Goal: Information Seeking & Learning: Learn about a topic

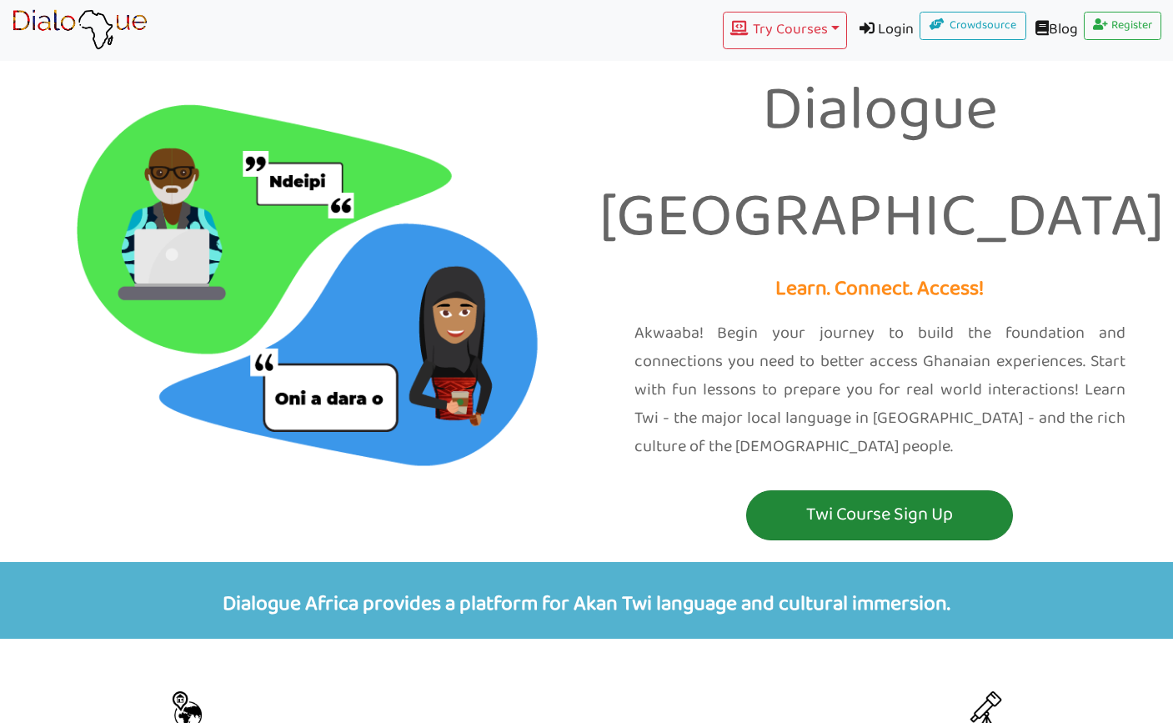
click at [847, 500] on p "Twi Course Sign Up" at bounding box center [880, 515] width 259 height 31
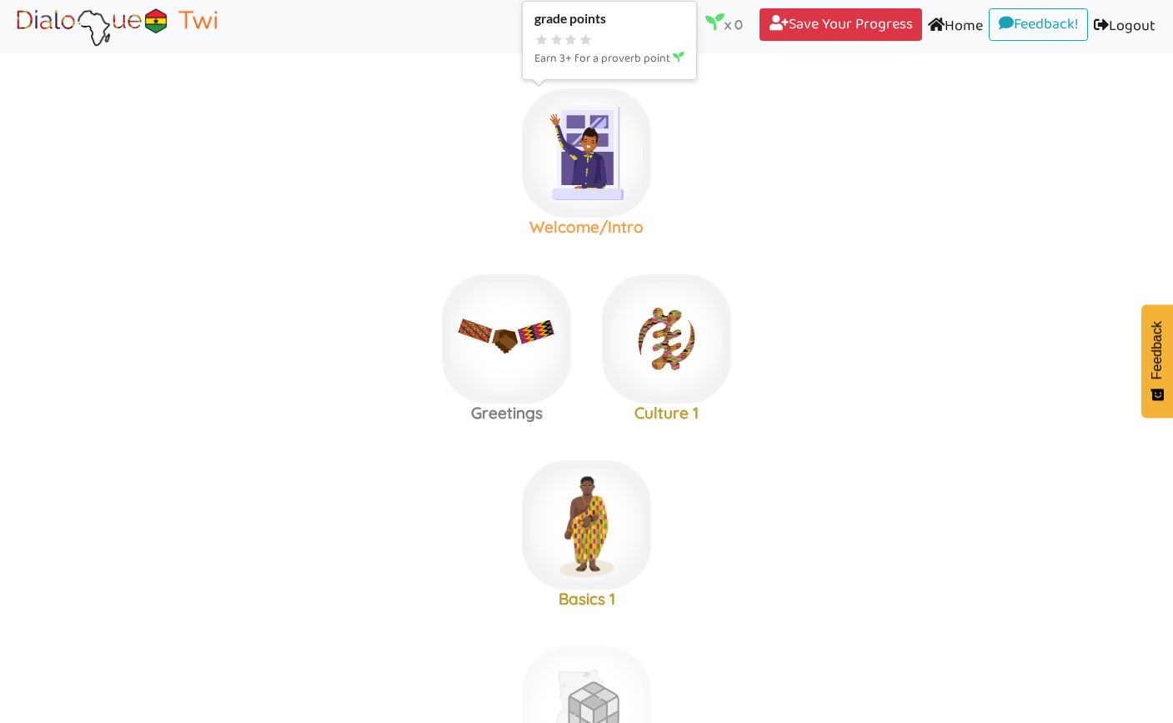
click at [615, 154] on img at bounding box center [586, 152] width 129 height 129
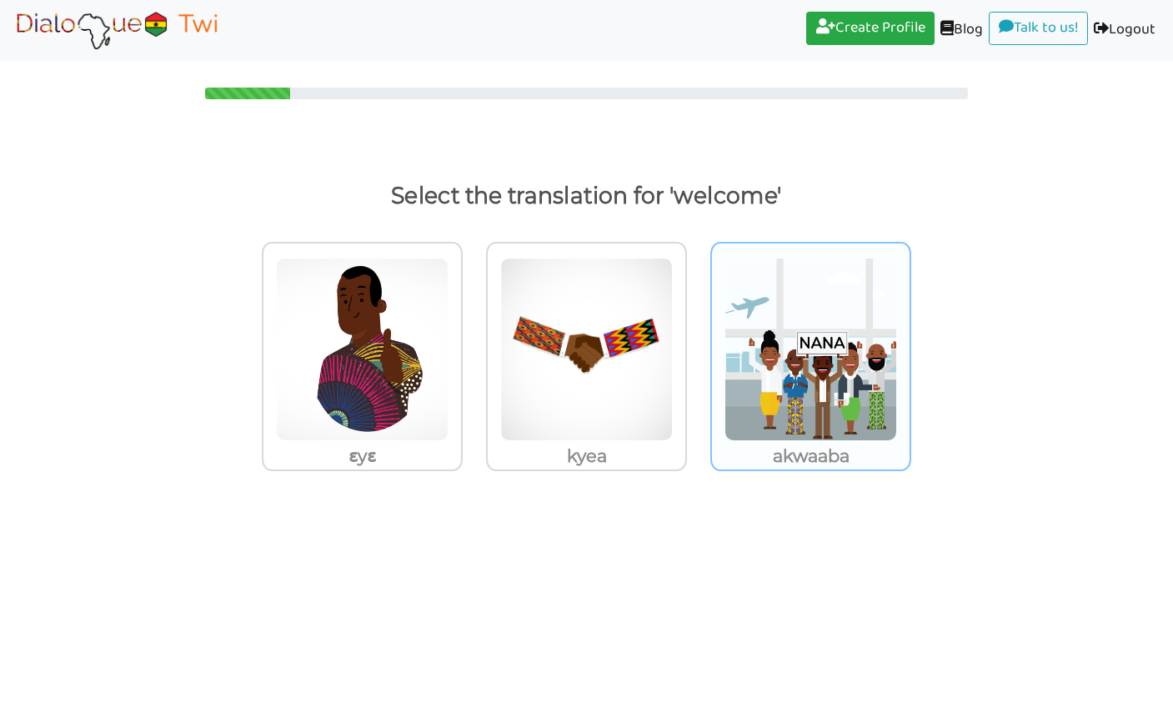
click at [791, 388] on img at bounding box center [811, 349] width 173 height 183
click at [910, 345] on input "akwaaba" at bounding box center [916, 339] width 13 height 13
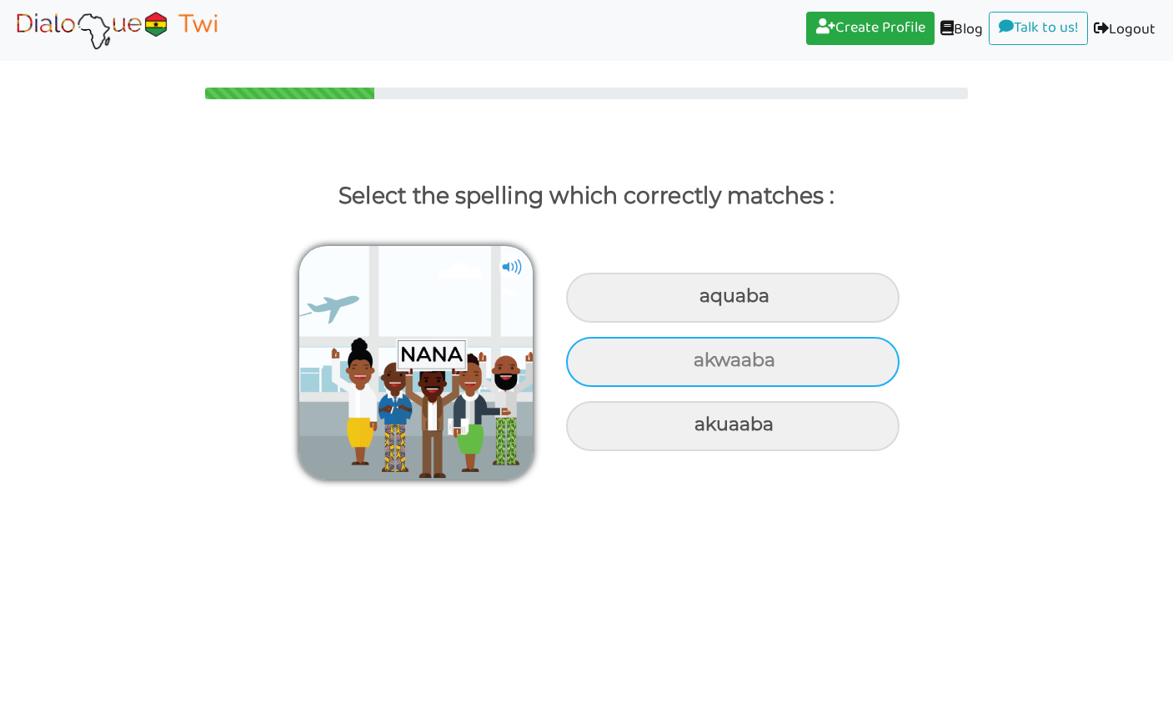
click at [766, 367] on div "akwaaba" at bounding box center [733, 362] width 334 height 50
click at [701, 366] on input "akwaaba" at bounding box center [695, 360] width 11 height 11
radio input "true"
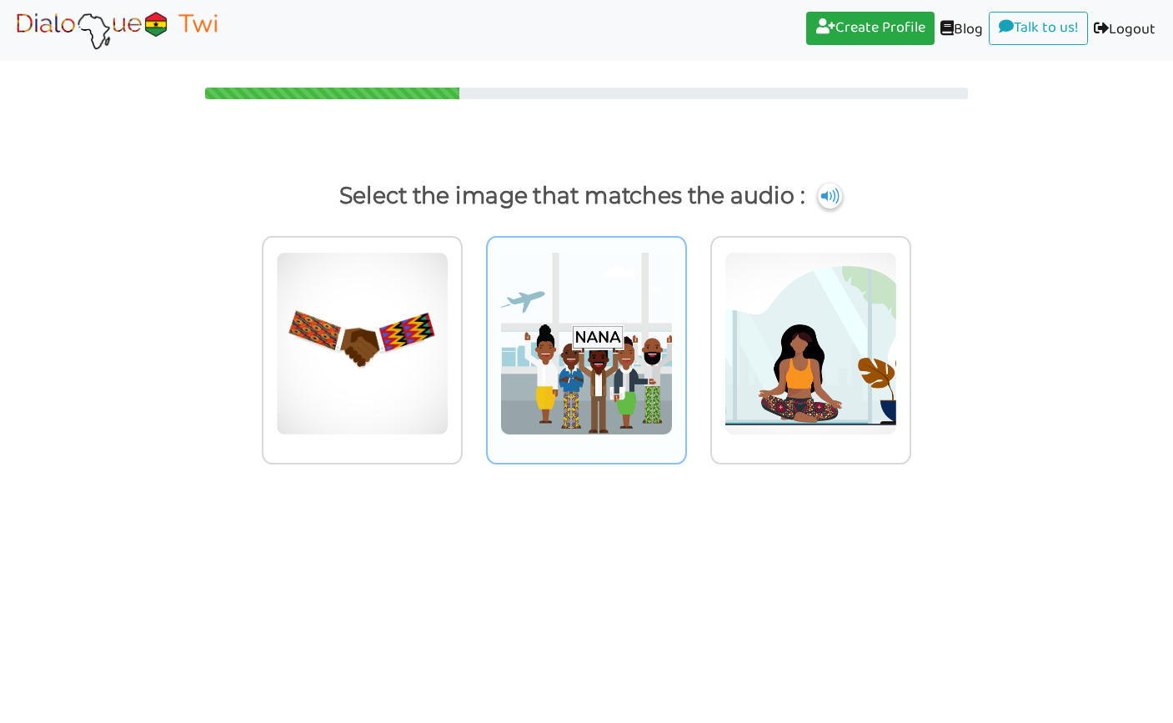
click at [578, 375] on img at bounding box center [586, 343] width 173 height 183
click at [685, 339] on input "radio" at bounding box center [691, 333] width 13 height 13
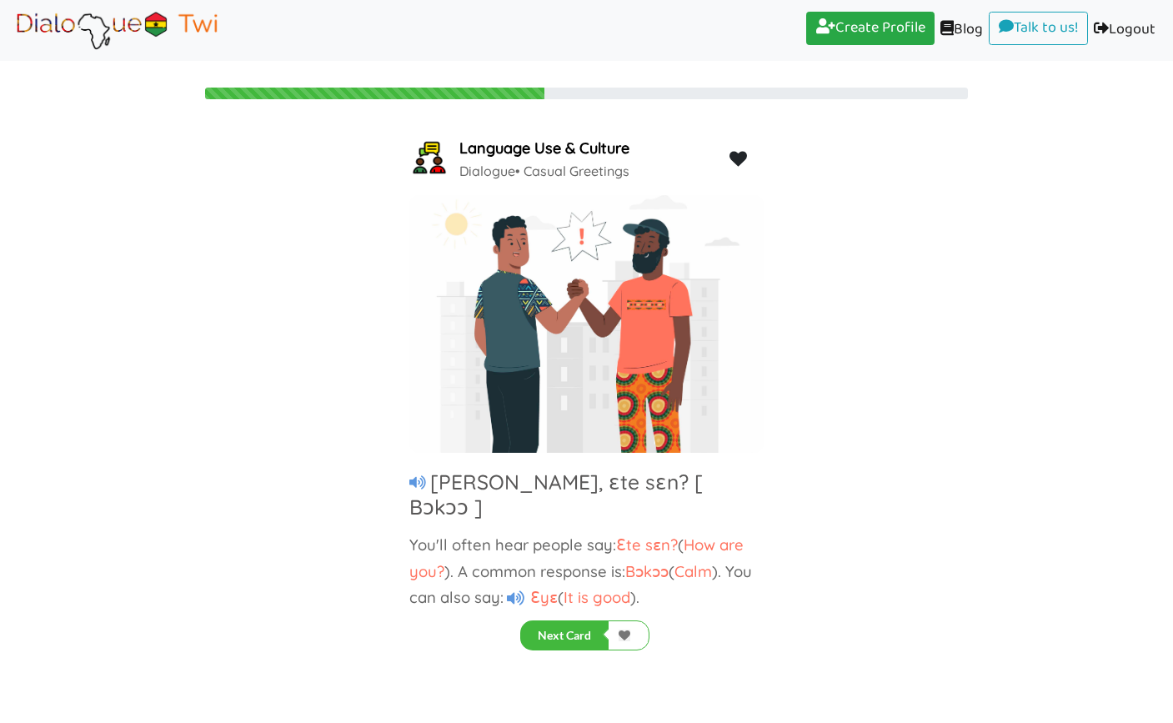
click at [412, 475] on icon at bounding box center [417, 482] width 17 height 15
click at [417, 475] on icon at bounding box center [417, 482] width 17 height 15
click at [424, 487] on icon at bounding box center [417, 482] width 17 height 15
click at [516, 590] on icon at bounding box center [516, 598] width 18 height 16
click at [569, 643] on button "Next Card" at bounding box center [564, 635] width 88 height 30
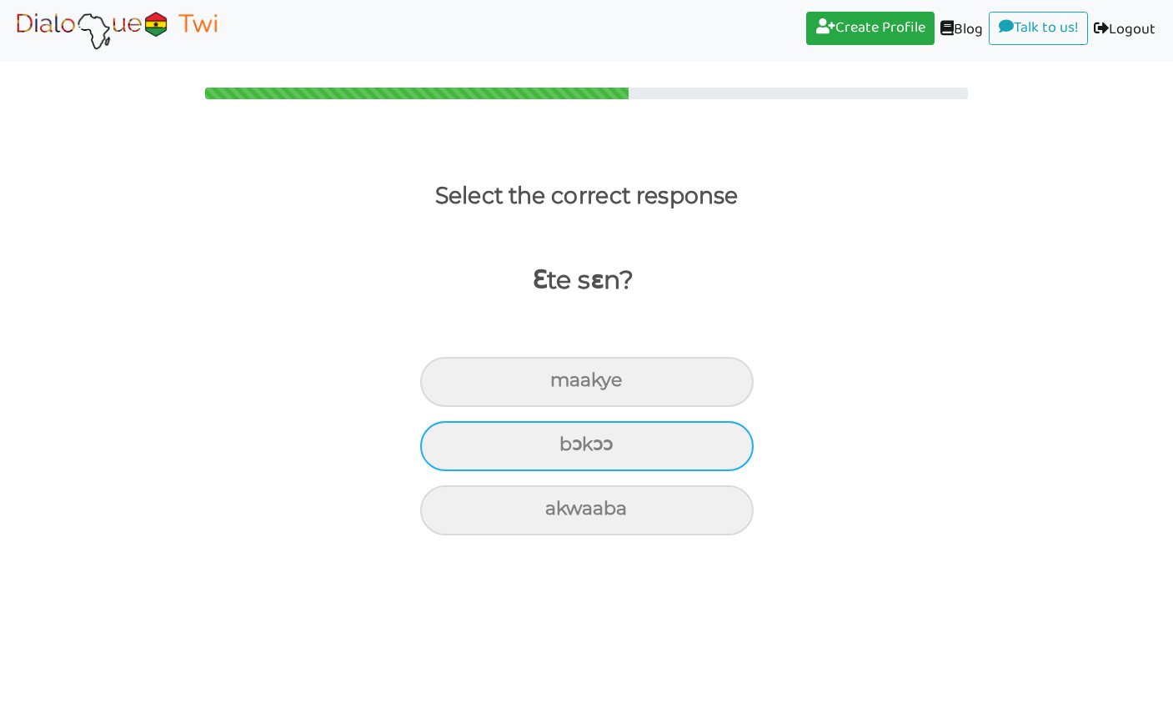
click at [602, 446] on div "bɔkɔɔ" at bounding box center [587, 446] width 334 height 50
click at [572, 446] on input "bɔkɔɔ" at bounding box center [566, 444] width 11 height 11
radio input "true"
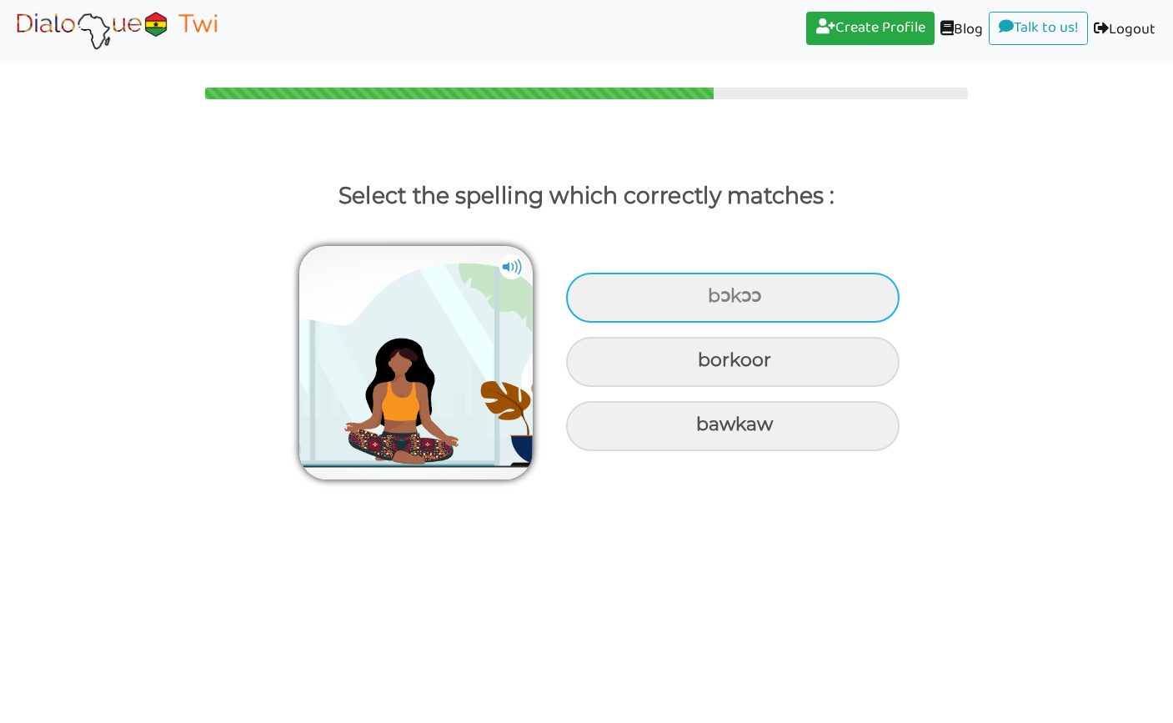
click at [773, 305] on div "bɔkɔɔ" at bounding box center [733, 298] width 334 height 50
click at [715, 302] on input "bɔkɔɔ" at bounding box center [710, 296] width 11 height 11
radio input "true"
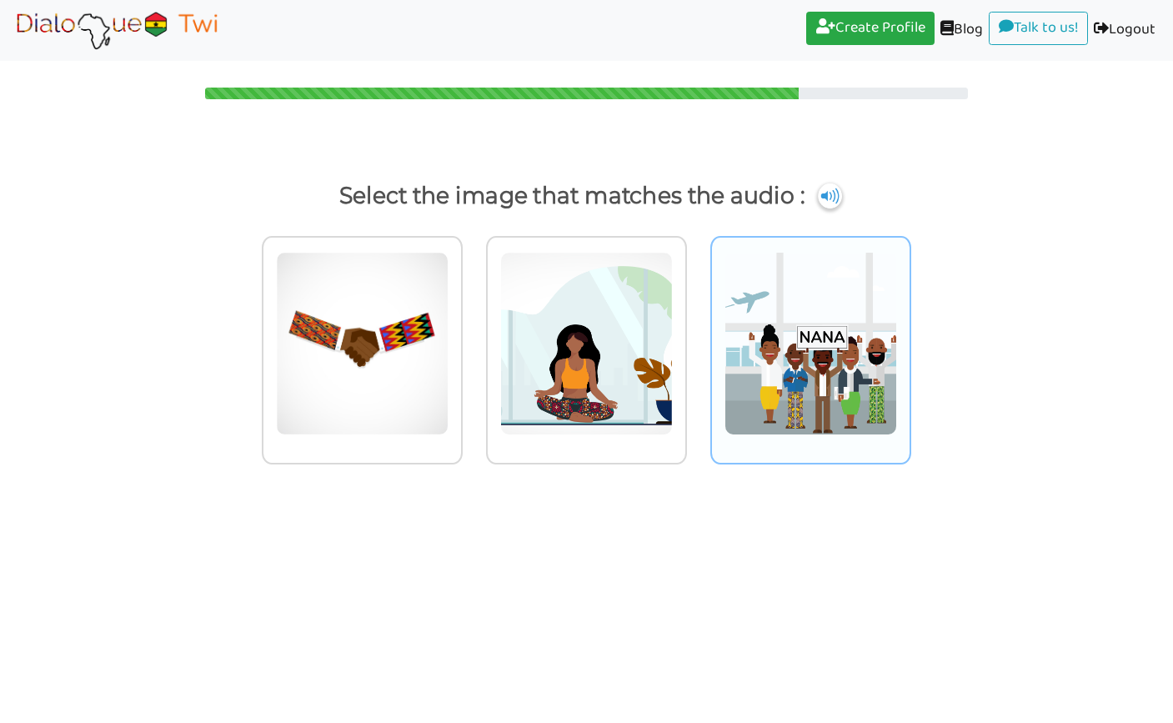
click at [774, 331] on img at bounding box center [811, 343] width 173 height 183
click at [910, 331] on input "radio" at bounding box center [916, 333] width 13 height 13
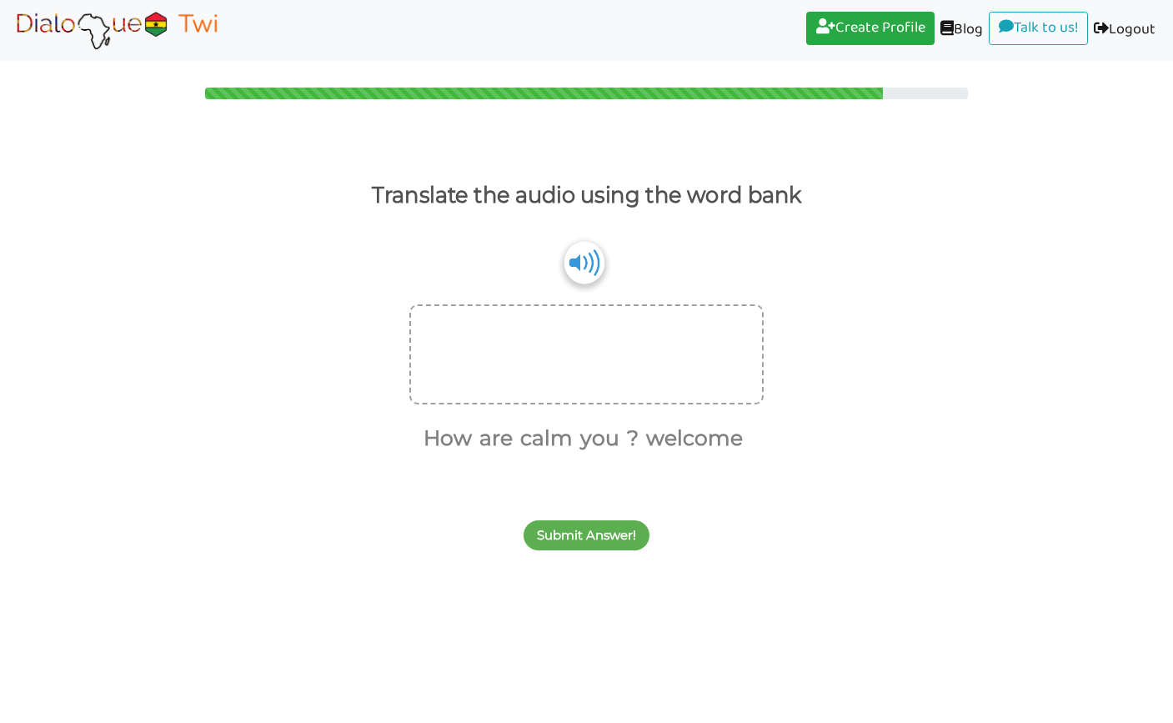
click at [592, 279] on img at bounding box center [585, 262] width 40 height 43
click at [451, 445] on button "How" at bounding box center [445, 439] width 54 height 32
click at [469, 441] on button "are" at bounding box center [465, 439] width 39 height 32
click at [547, 439] on button "you" at bounding box center [548, 439] width 45 height 32
click at [559, 440] on button "?" at bounding box center [559, 439] width 18 height 32
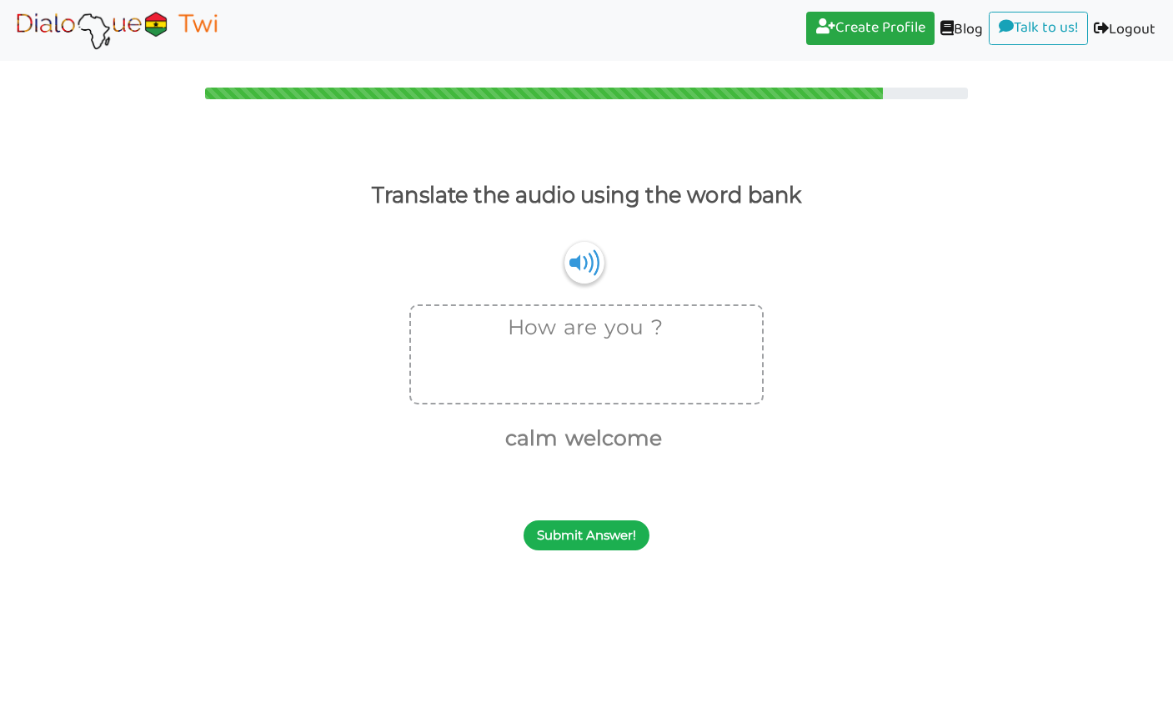
click at [590, 533] on button "Submit Answer!" at bounding box center [587, 535] width 126 height 30
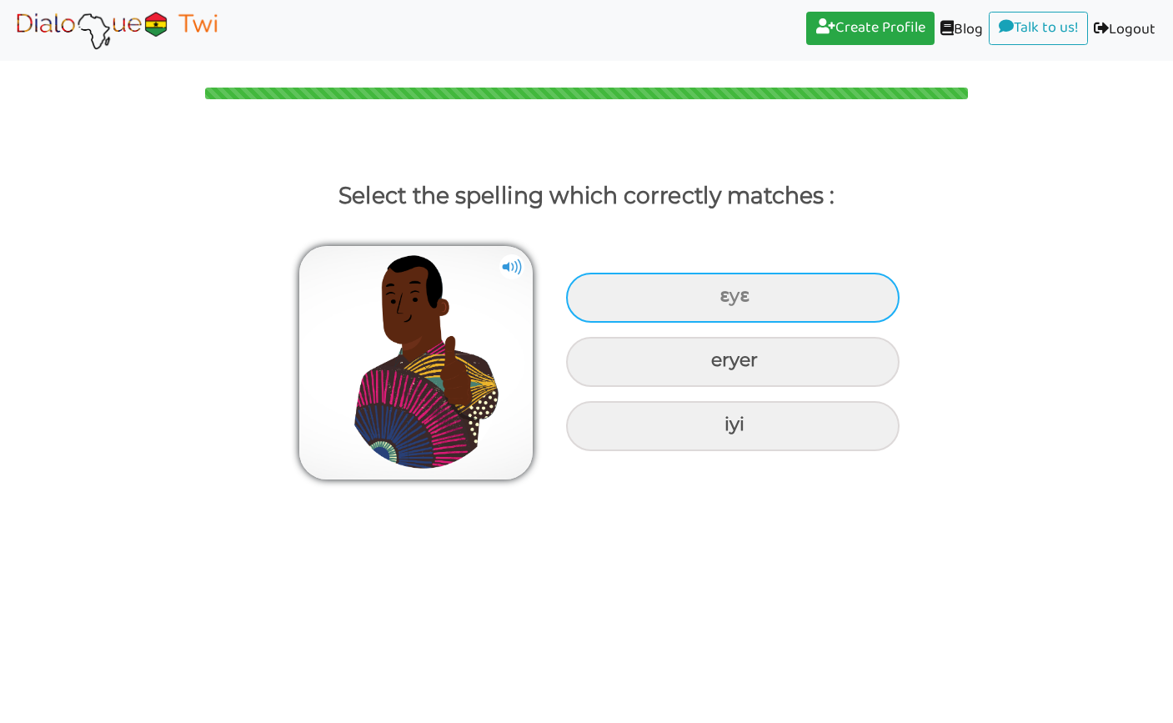
click at [734, 300] on div "ɛyɛ" at bounding box center [733, 298] width 334 height 50
click at [727, 300] on input "ɛyɛ" at bounding box center [721, 296] width 11 height 11
radio input "true"
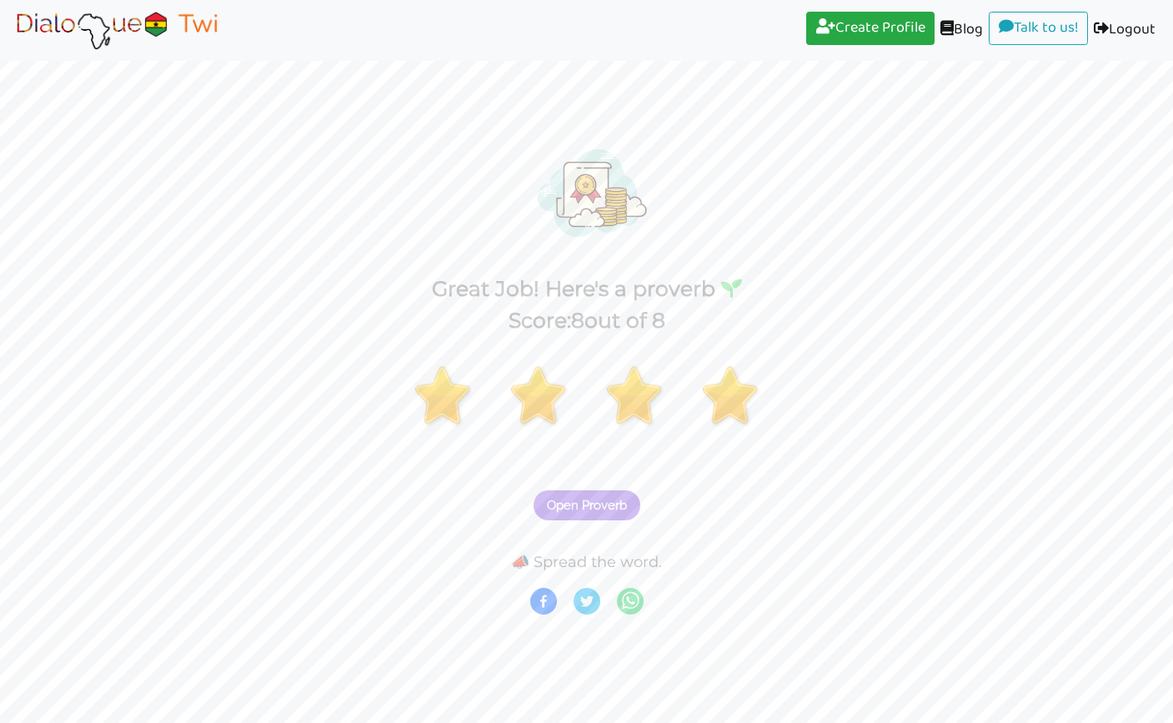
click at [616, 499] on span "Open Proverb" at bounding box center [587, 505] width 80 height 15
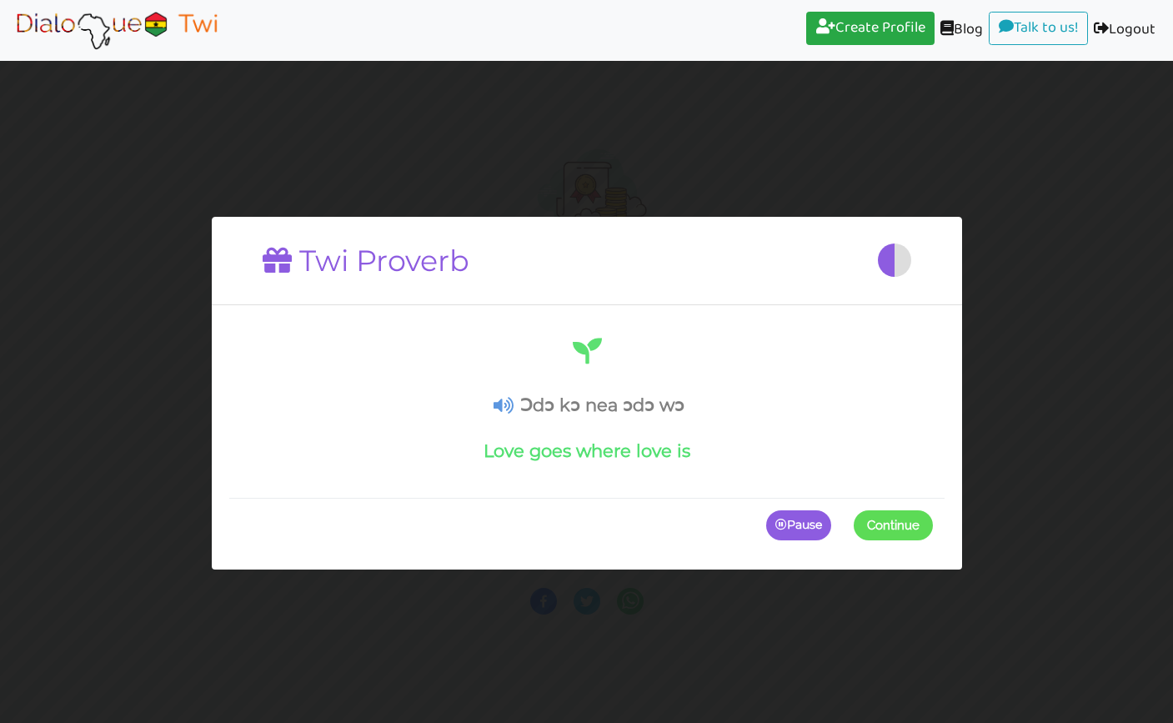
click at [635, 404] on h4 "Ɔdɔ kɔ nea ɔdɔ wɔ" at bounding box center [587, 404] width 692 height 21
click at [571, 403] on h4 "Ɔdɔ kɔ nea ɔdɔ wɔ" at bounding box center [587, 404] width 692 height 21
click at [898, 530] on span "Continue" at bounding box center [893, 525] width 53 height 15
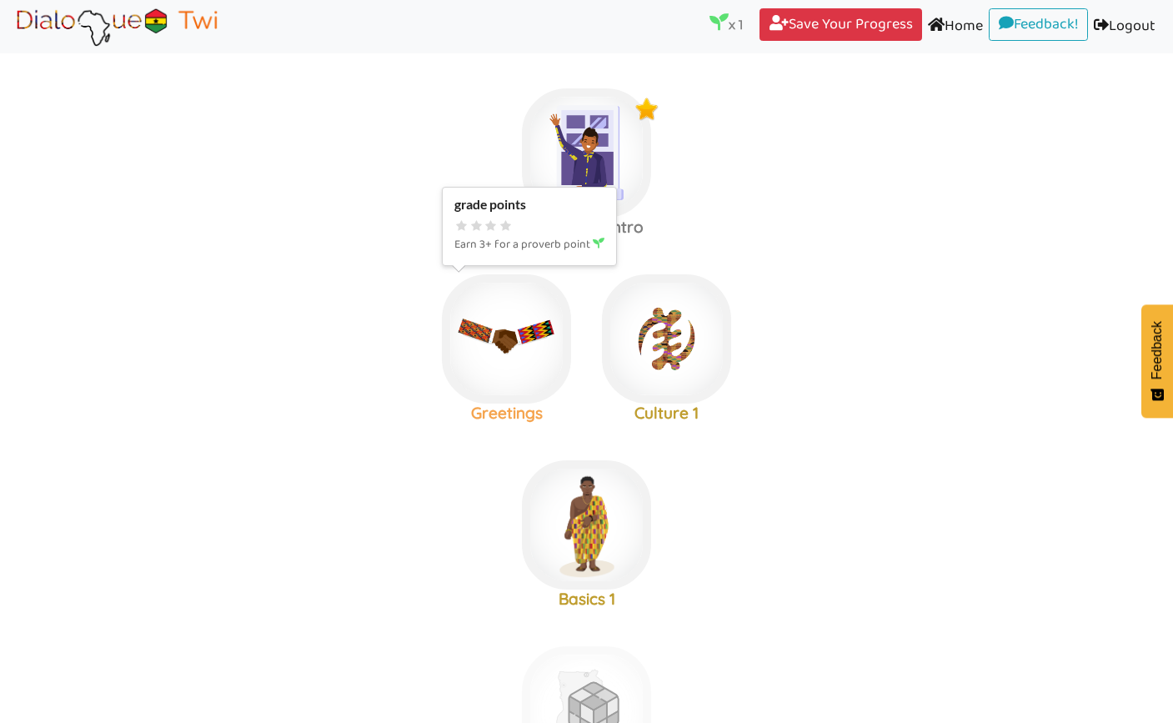
click at [517, 354] on img at bounding box center [506, 338] width 129 height 129
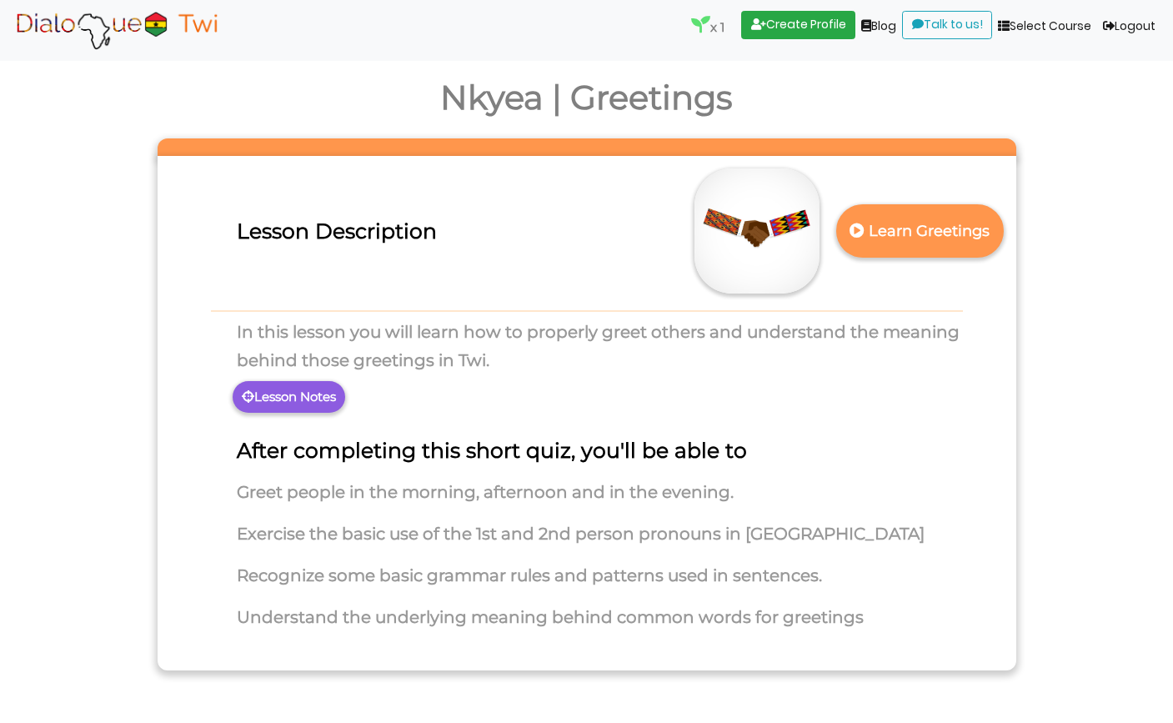
click at [948, 234] on p "Learn Greetings" at bounding box center [919, 231] width 147 height 41
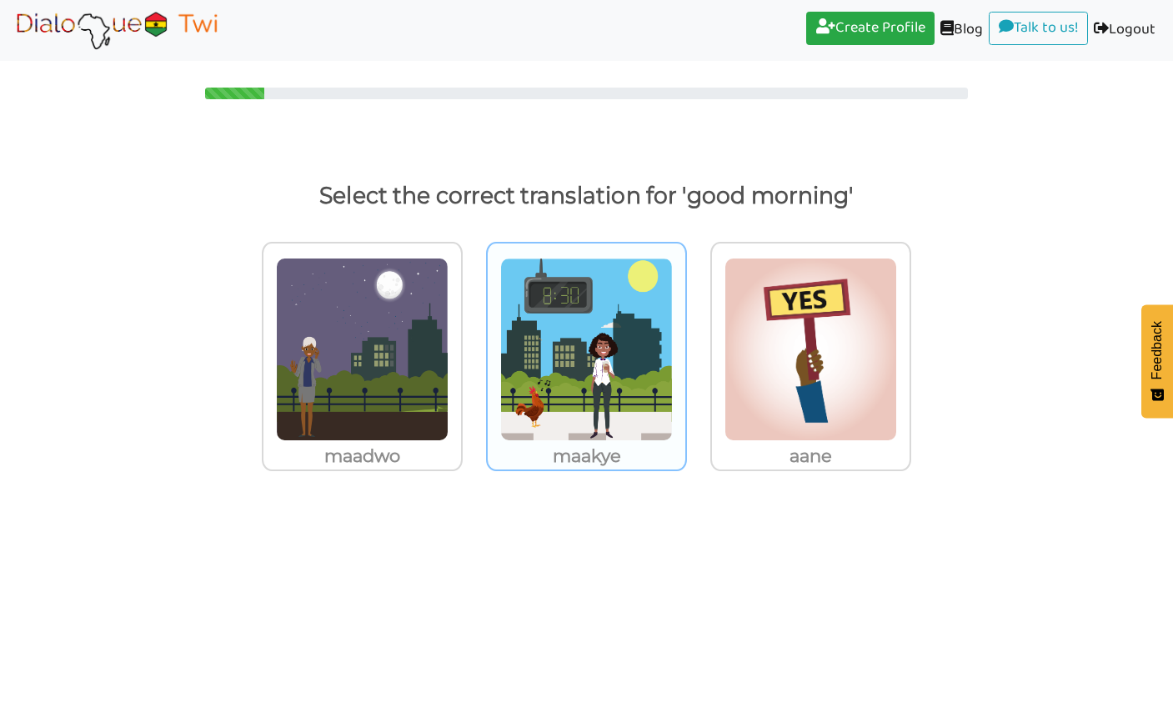
click at [540, 338] on img at bounding box center [586, 349] width 173 height 183
click at [685, 338] on input "maakye" at bounding box center [691, 339] width 13 height 13
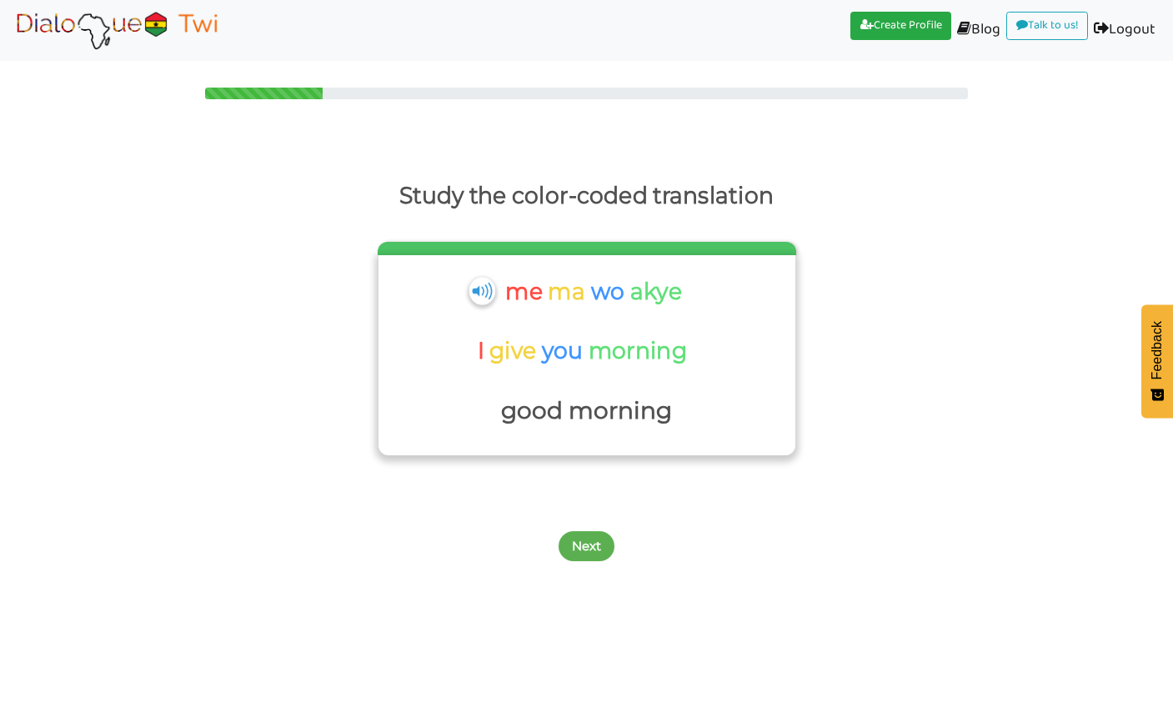
click at [485, 286] on img at bounding box center [482, 291] width 26 height 28
click at [531, 292] on p "me" at bounding box center [526, 292] width 43 height 40
click at [483, 289] on img at bounding box center [482, 291] width 26 height 28
click at [485, 282] on img at bounding box center [482, 291] width 26 height 28
click at [590, 539] on button "Next" at bounding box center [587, 546] width 56 height 30
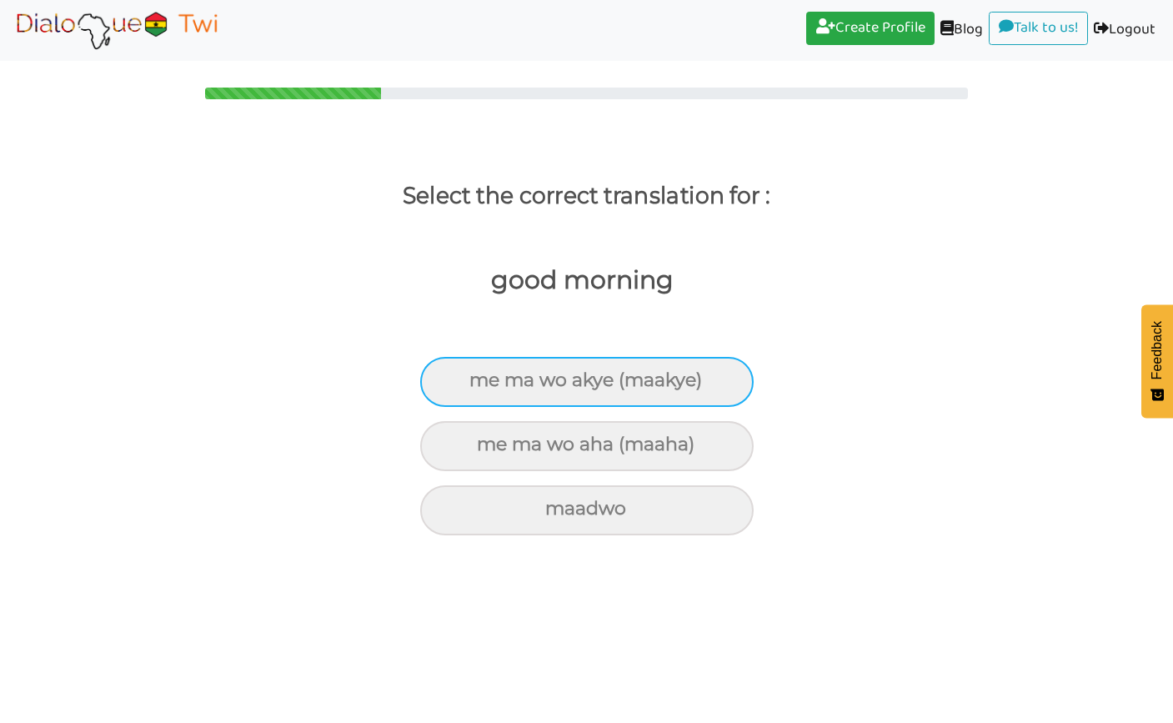
click at [636, 399] on div "me ma wo akye (maakye)" at bounding box center [587, 382] width 334 height 50
click at [482, 386] on input "me ma wo akye (maakye)" at bounding box center [476, 380] width 11 height 11
radio input "true"
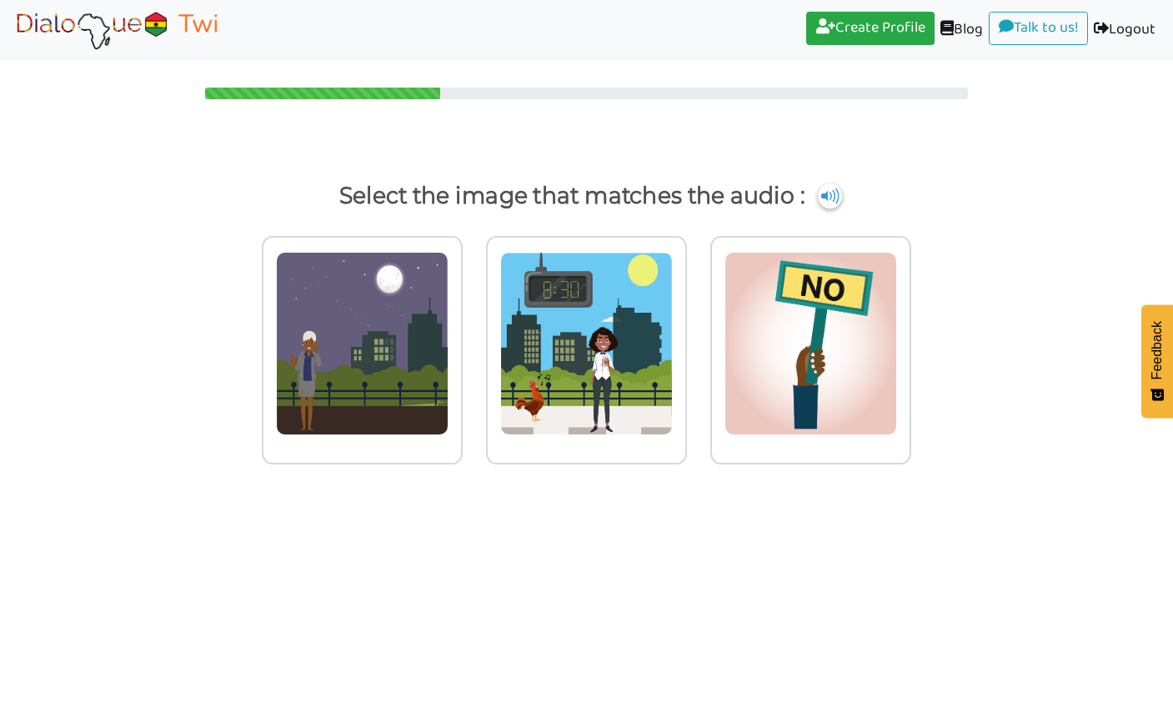
click at [595, 608] on body "Create Profile (current) Blog (current) Talk to us! (current) Logout (current) …" at bounding box center [586, 361] width 1173 height 723
click at [559, 356] on img at bounding box center [586, 343] width 173 height 183
click at [685, 339] on input "radio" at bounding box center [691, 333] width 13 height 13
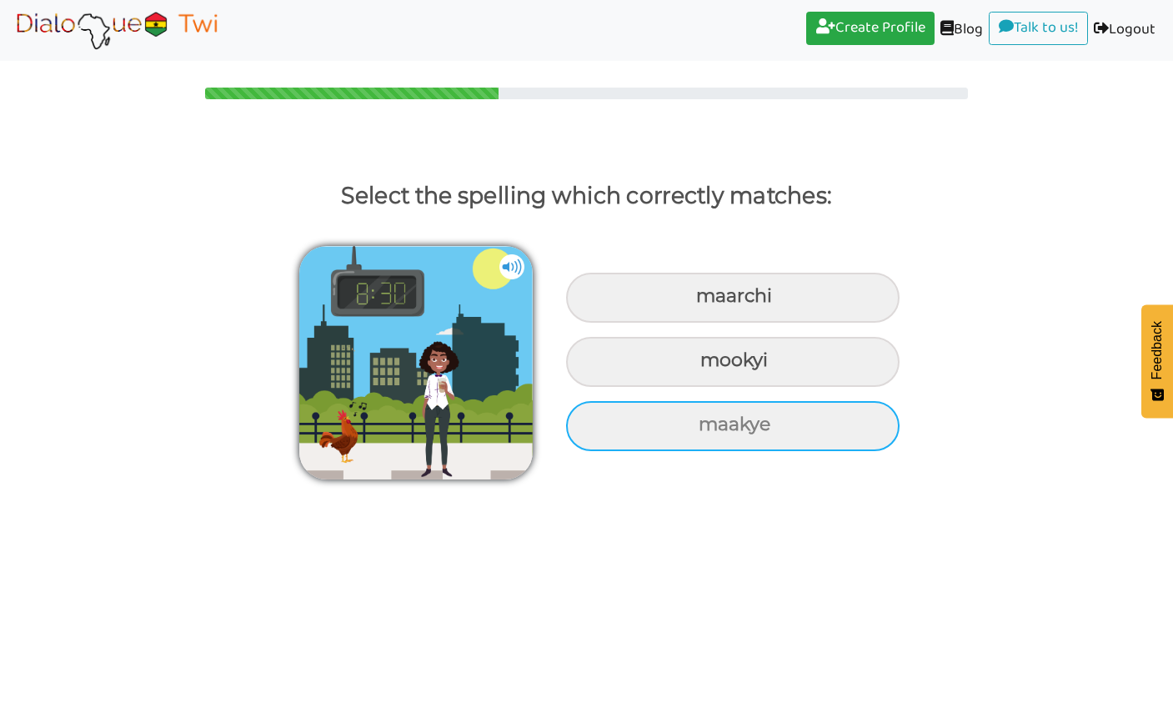
click at [718, 434] on div "maakye" at bounding box center [733, 426] width 334 height 50
click at [706, 430] on input "maakye" at bounding box center [700, 424] width 11 height 11
radio input "true"
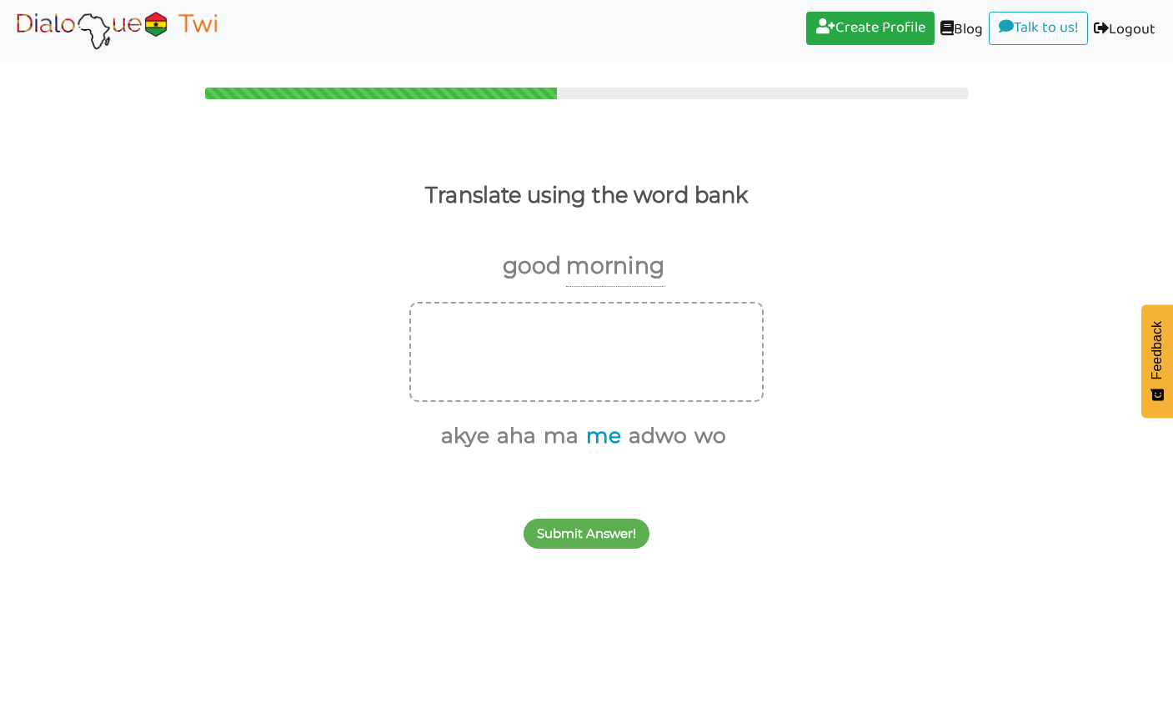
click at [610, 444] on button "me" at bounding box center [600, 436] width 41 height 32
click at [585, 442] on button "ma" at bounding box center [579, 436] width 41 height 32
click at [660, 439] on button "wo" at bounding box center [665, 436] width 38 height 32
click at [540, 443] on button "akye" at bounding box center [524, 436] width 54 height 32
click at [590, 519] on button "Submit Answer!" at bounding box center [587, 534] width 126 height 30
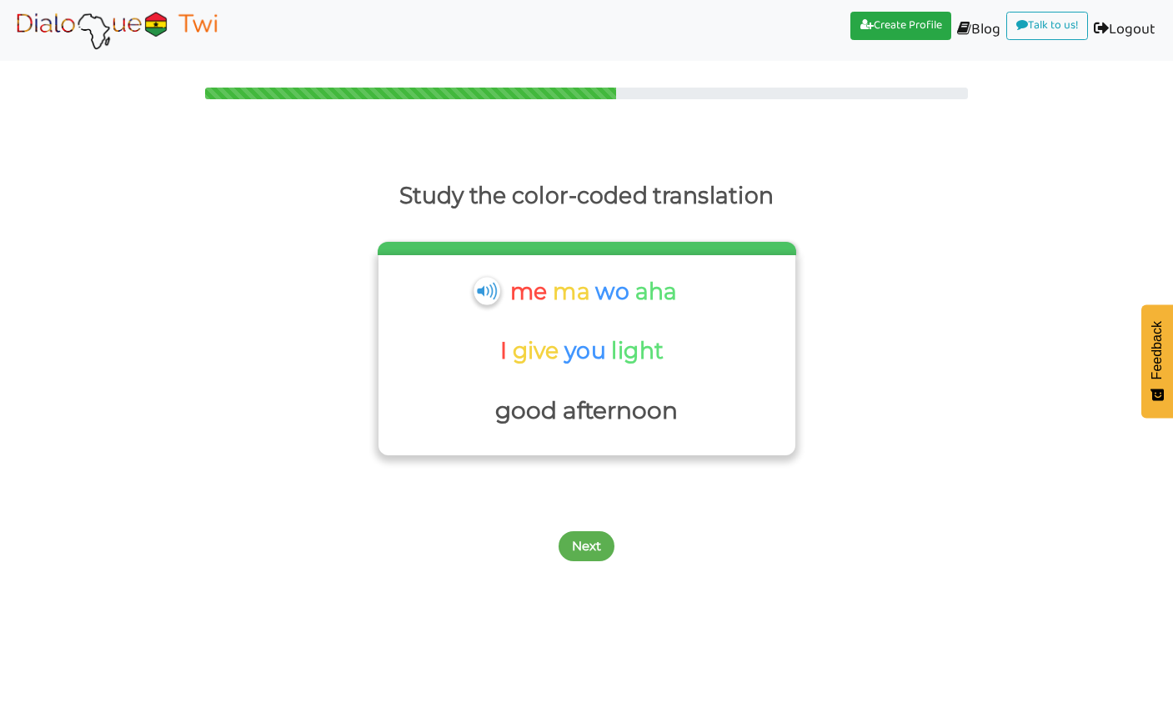
click at [486, 283] on img at bounding box center [487, 291] width 26 height 28
click at [594, 539] on button "Next" at bounding box center [587, 546] width 56 height 30
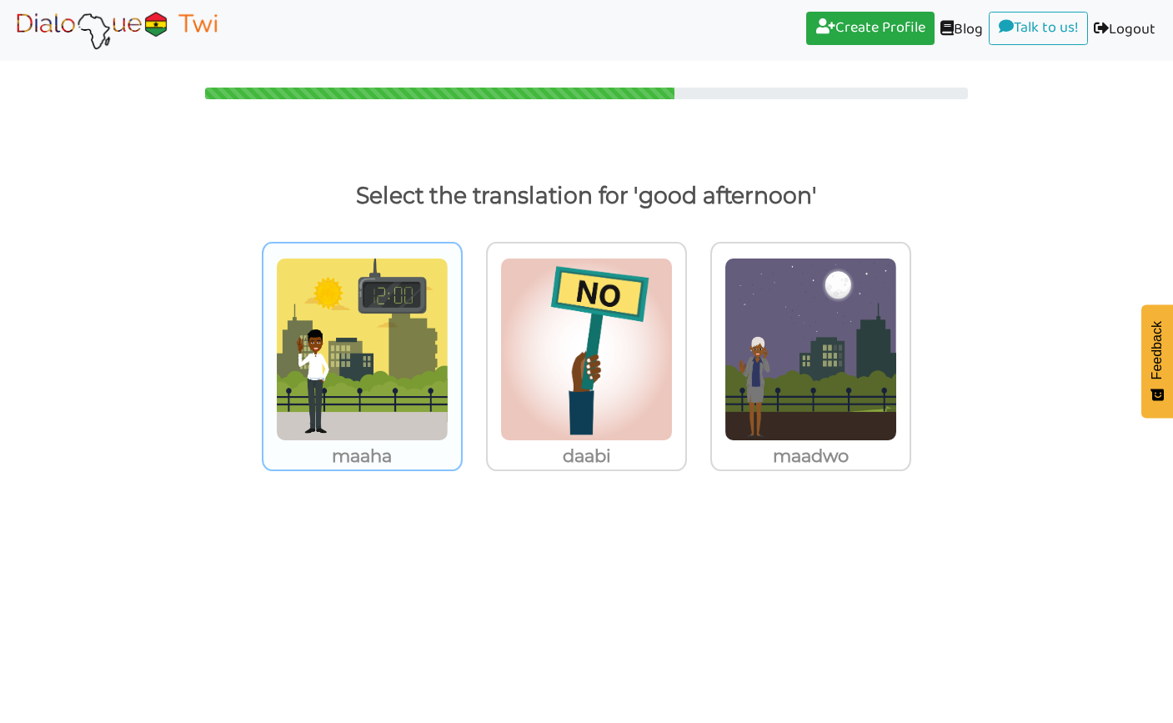
click at [404, 332] on img at bounding box center [362, 349] width 173 height 183
click at [461, 333] on input "maaha" at bounding box center [467, 339] width 13 height 13
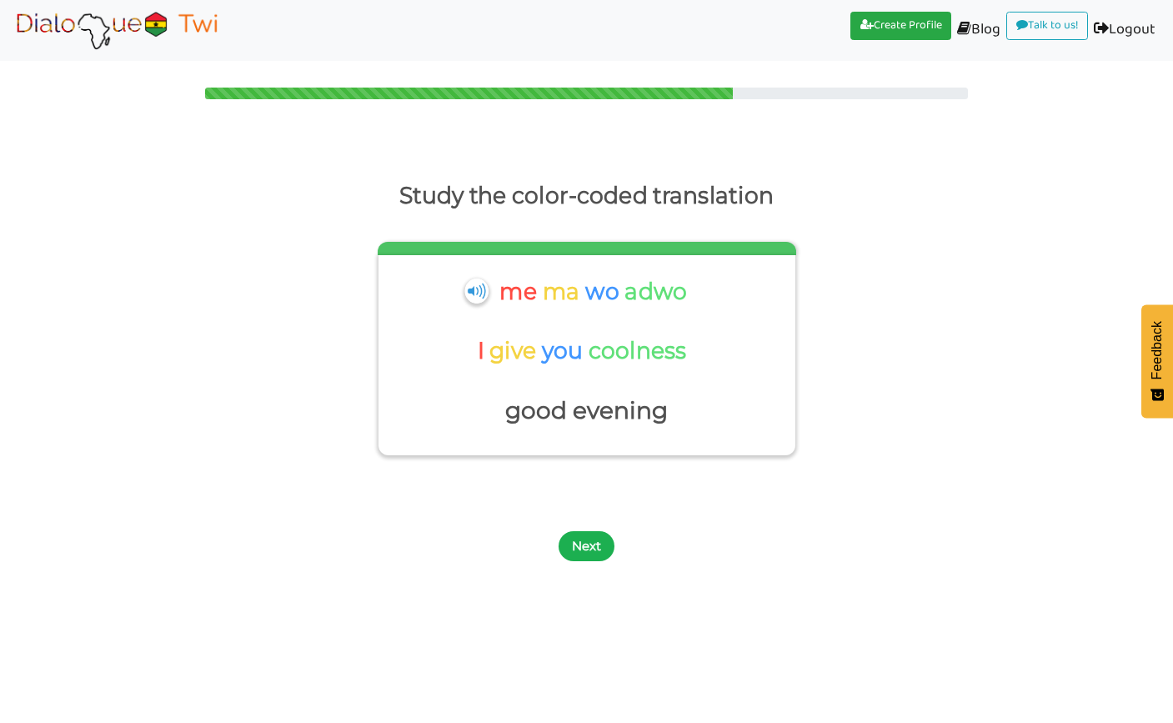
click at [588, 551] on button "Next" at bounding box center [587, 546] width 56 height 30
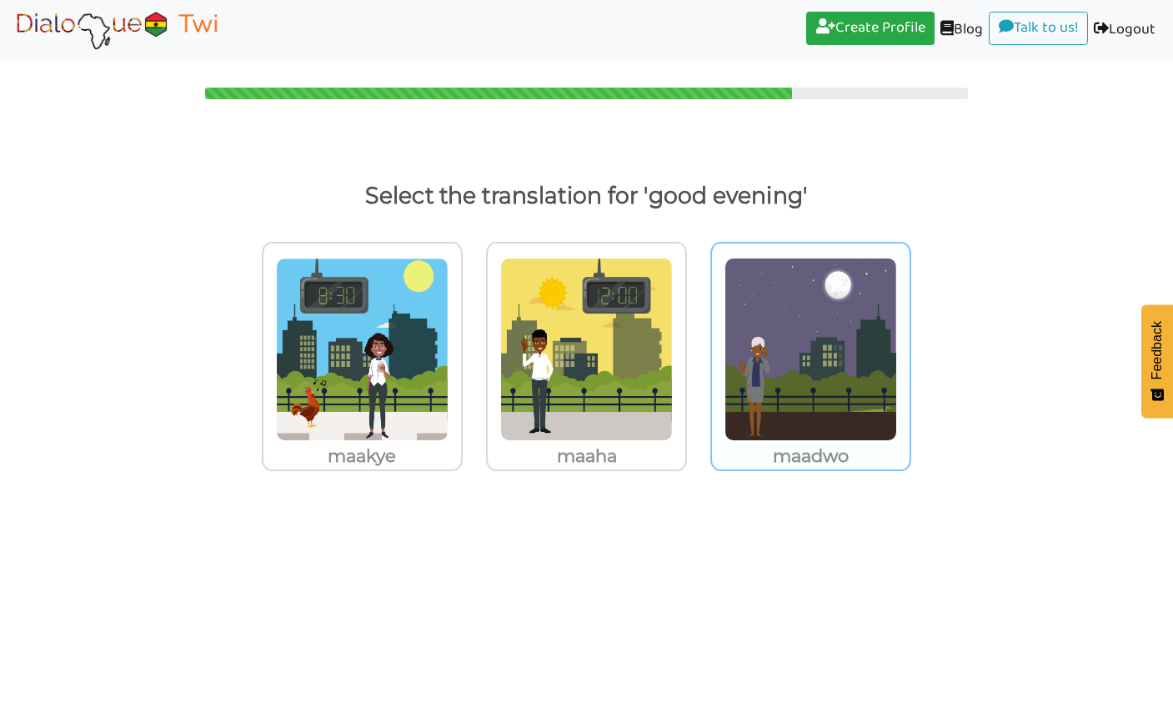
click at [789, 454] on p "maadwo" at bounding box center [811, 456] width 198 height 30
click at [910, 345] on input "maadwo" at bounding box center [916, 339] width 13 height 13
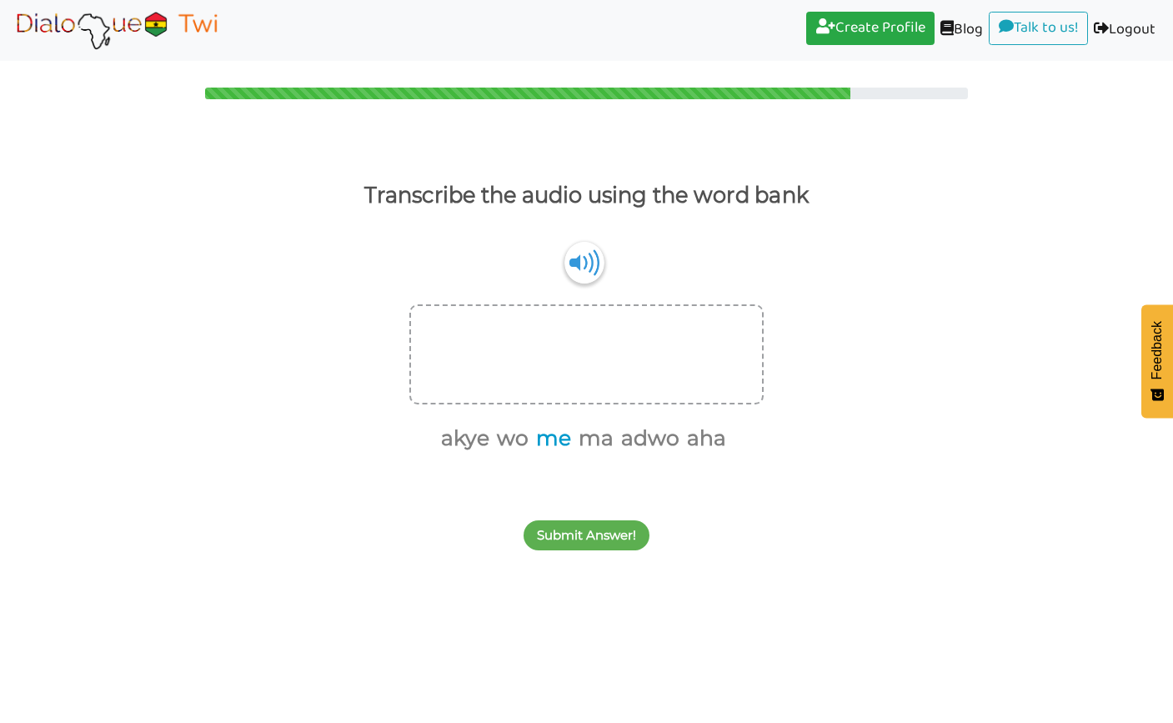
click at [565, 441] on button "me" at bounding box center [550, 439] width 41 height 32
click at [579, 439] on button "ma" at bounding box center [571, 439] width 41 height 32
click at [555, 434] on button "wo" at bounding box center [553, 439] width 38 height 32
click at [532, 429] on button "akye" at bounding box center [524, 439] width 54 height 32
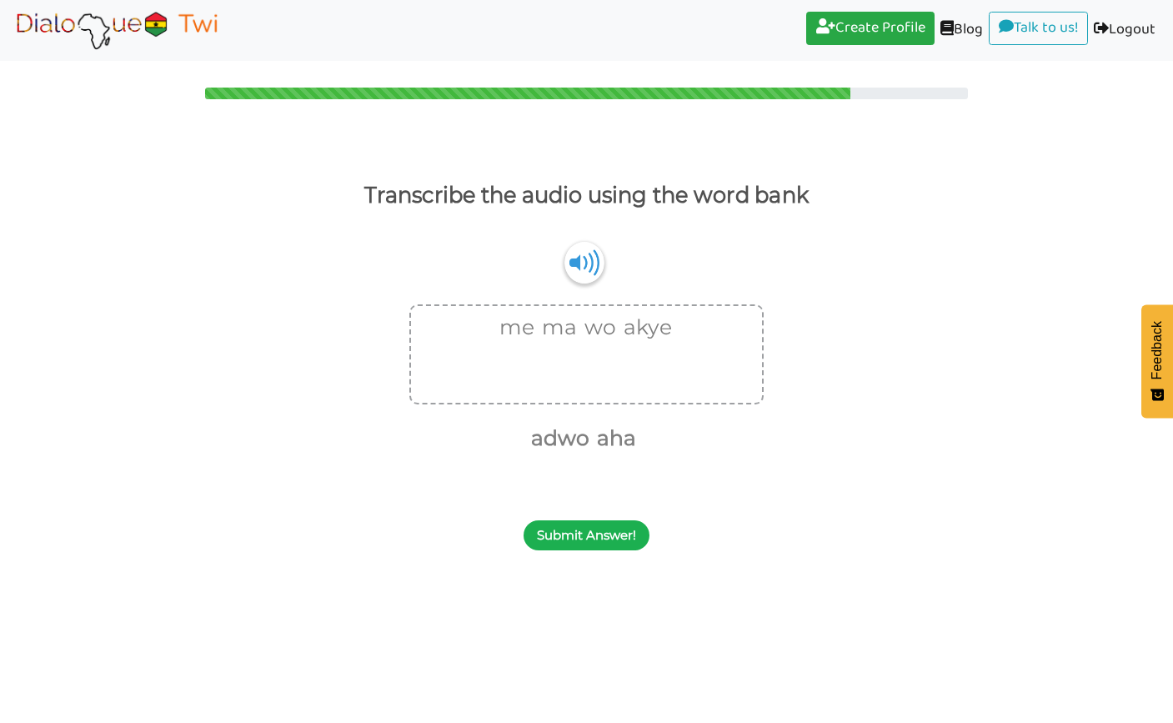
click at [568, 535] on button "Submit Answer!" at bounding box center [587, 535] width 126 height 30
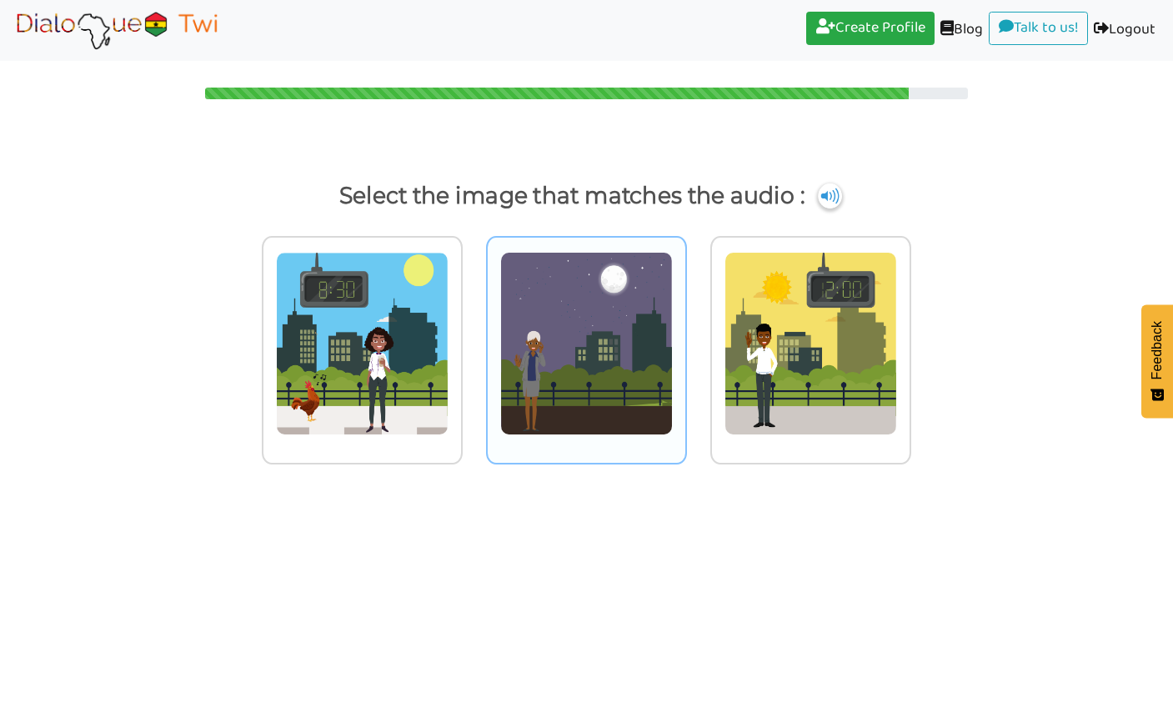
click at [555, 330] on img at bounding box center [586, 343] width 173 height 183
click at [685, 330] on input "radio" at bounding box center [691, 333] width 13 height 13
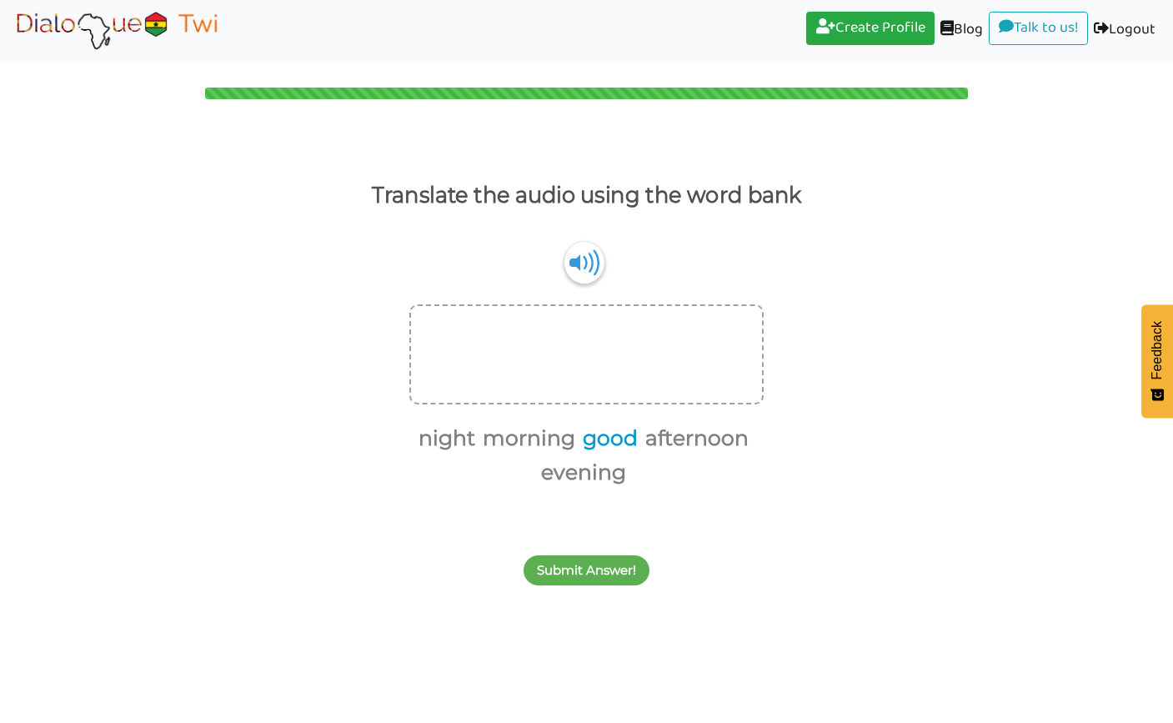
click at [638, 449] on button "good" at bounding box center [607, 439] width 61 height 32
click at [584, 439] on button "morning" at bounding box center [557, 439] width 98 height 32
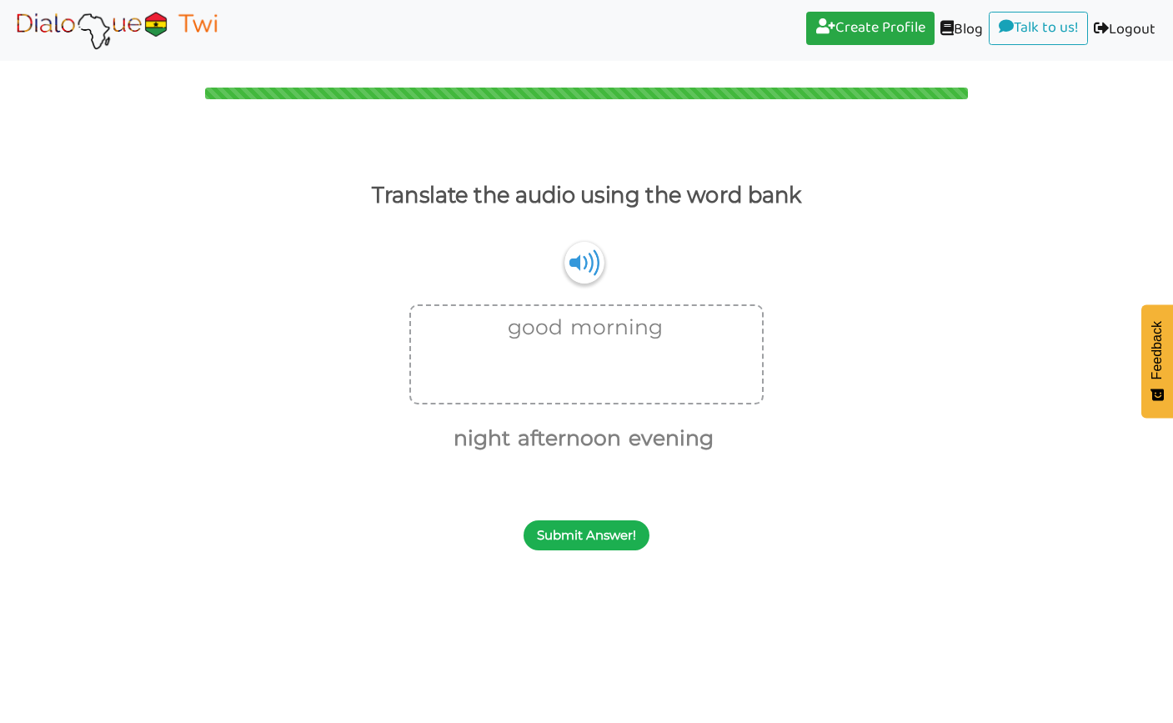
click at [603, 535] on button "Submit Answer!" at bounding box center [587, 535] width 126 height 30
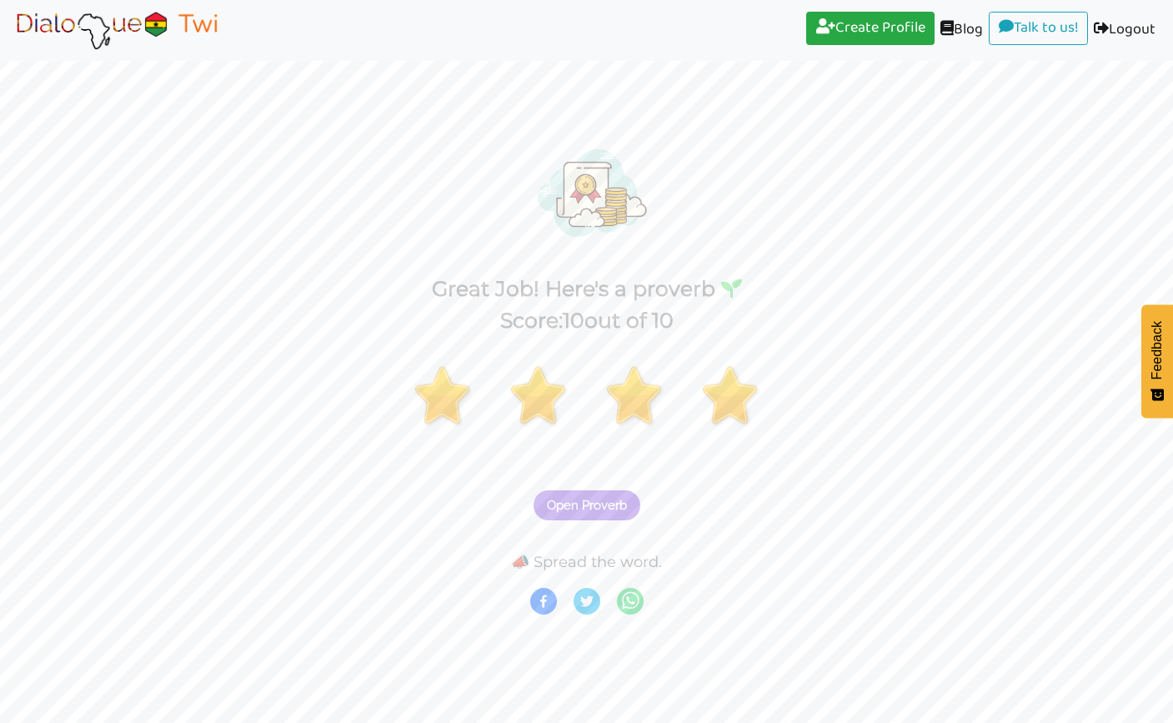
click at [600, 495] on button "Open Proverb" at bounding box center [587, 505] width 107 height 30
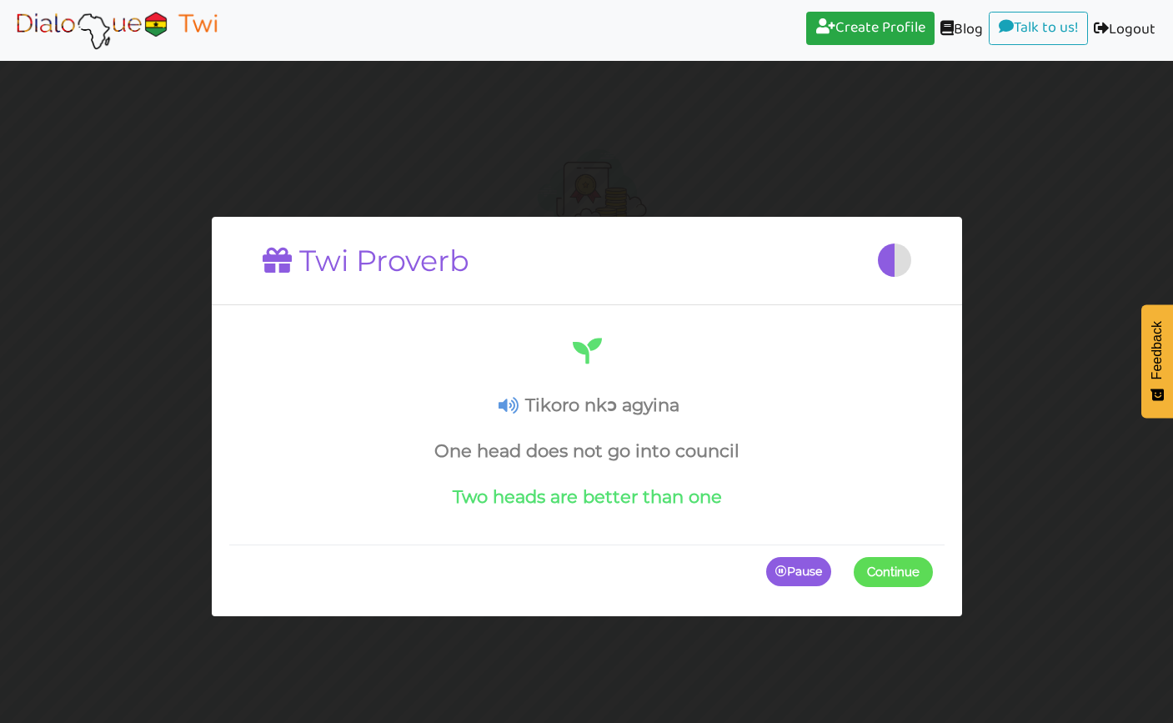
click at [513, 408] on icon at bounding box center [508, 406] width 20 height 18
click at [510, 405] on icon at bounding box center [508, 406] width 20 height 18
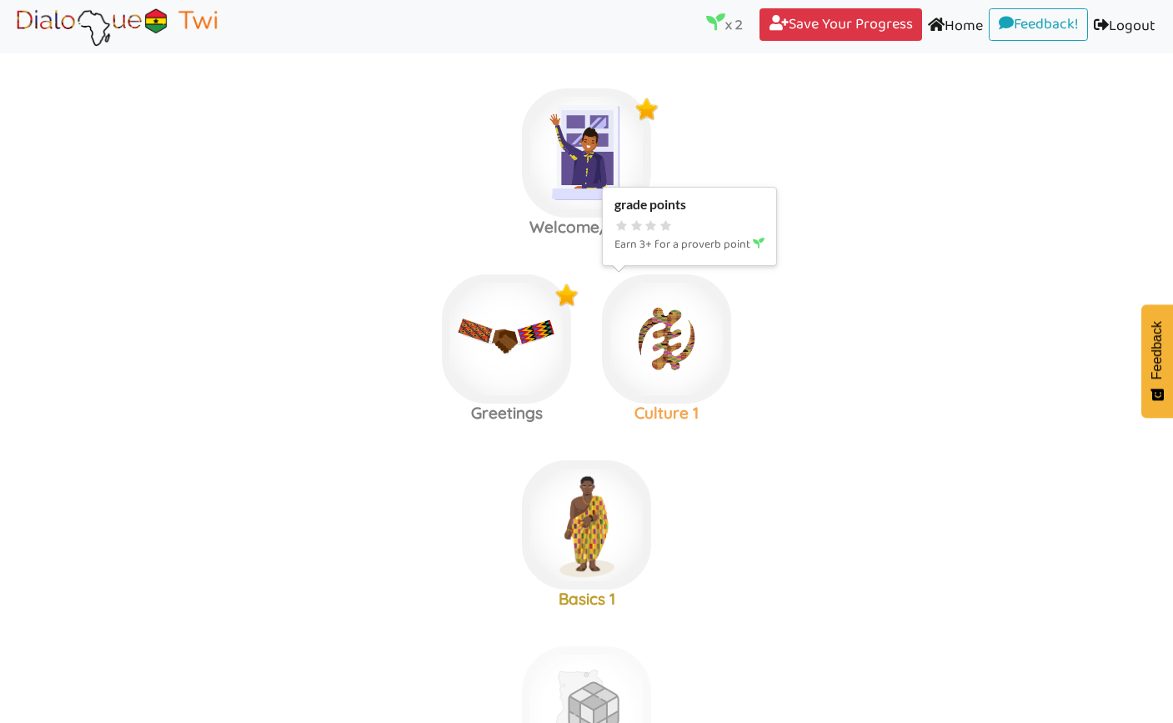
click at [680, 351] on img at bounding box center [666, 338] width 129 height 129
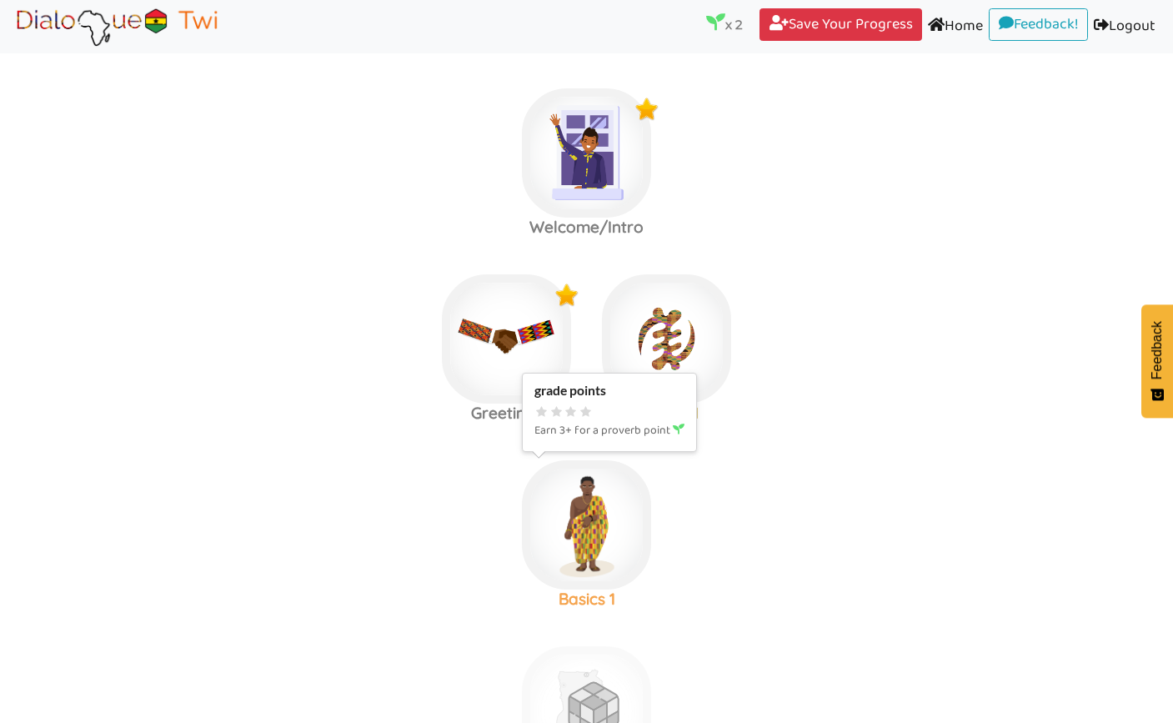
click at [610, 525] on img at bounding box center [586, 524] width 129 height 129
